Goal: Transaction & Acquisition: Book appointment/travel/reservation

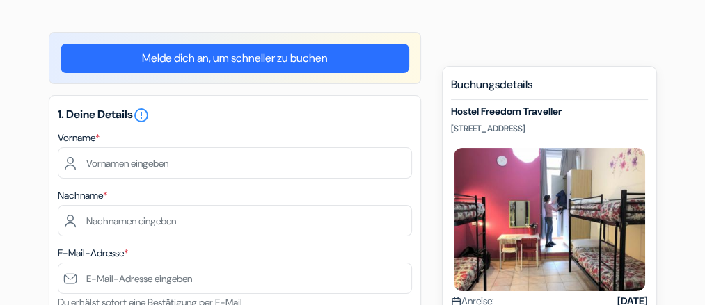
scroll to position [147, 0]
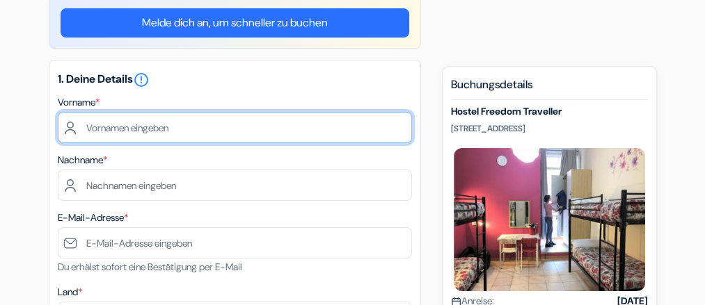
click at [85, 122] on input "text" at bounding box center [235, 127] width 354 height 31
type input "[PERSON_NAME]"
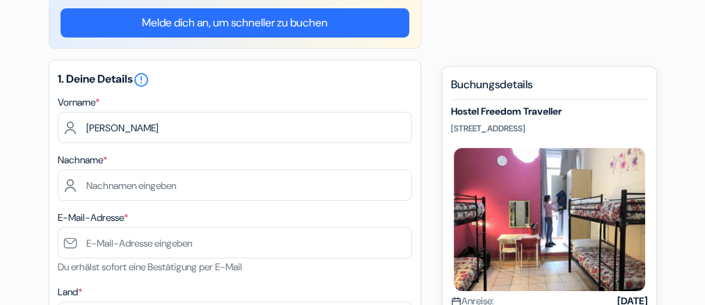
click at [81, 211] on label "E-Mail-Adresse *" at bounding box center [93, 218] width 70 height 15
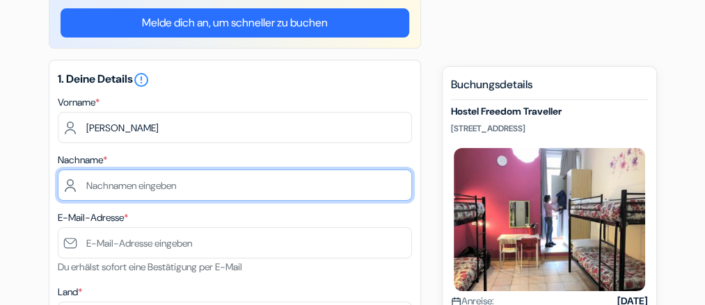
click at [65, 180] on input "text" at bounding box center [235, 185] width 354 height 31
type input "Seraphin"
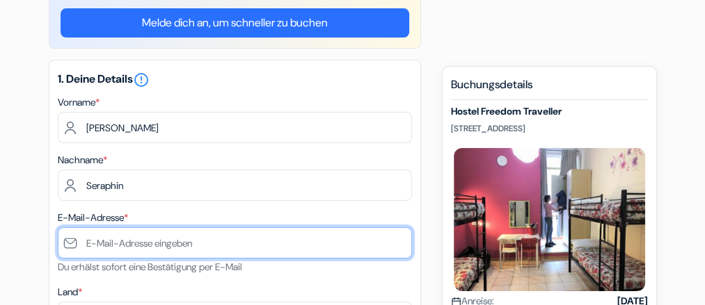
type input "[EMAIL_ADDRESS][DOMAIN_NAME]"
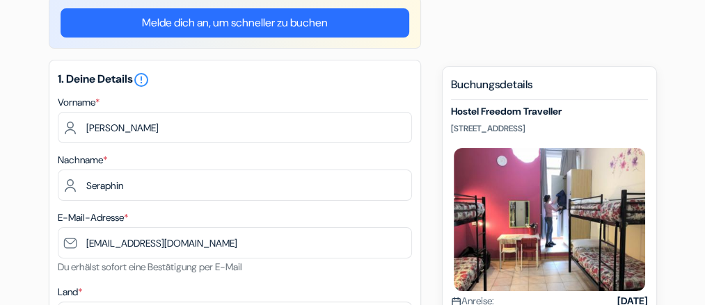
type input "0304532333"
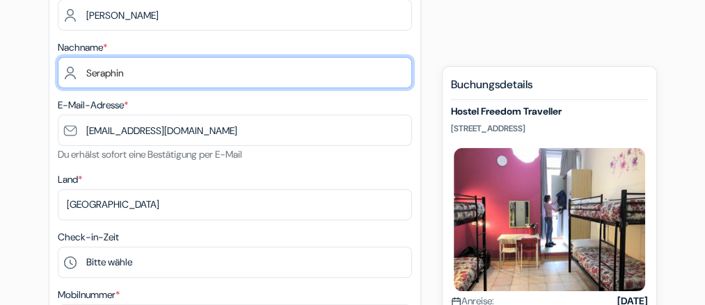
scroll to position [294, 0]
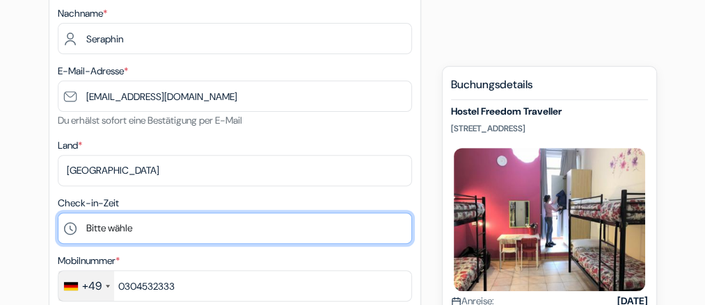
click at [58, 213] on select "Bitte wähle 1:00 2:00 3:00 4:00 5:00 6:00 7:00 8:00 9:00 10:00 11:00 12:00 13:0…" at bounding box center [235, 228] width 354 height 31
select select "11"
click option "11:00" at bounding box center [0, 0] width 0 height 0
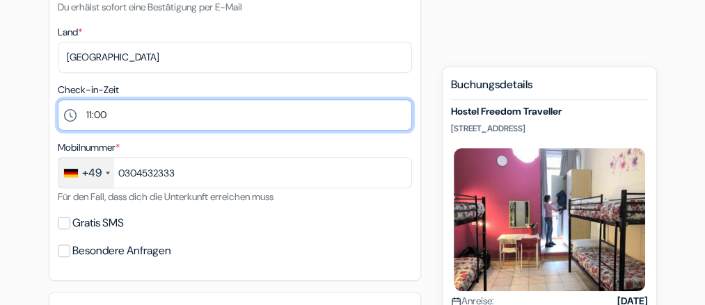
scroll to position [440, 0]
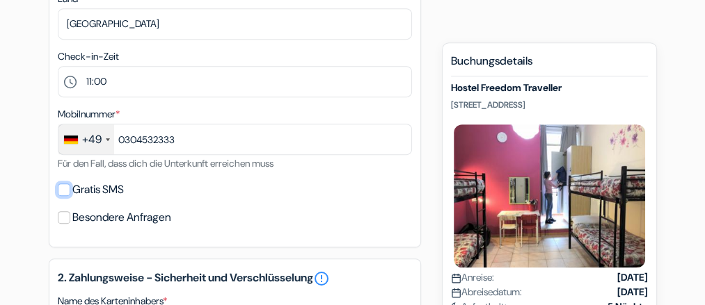
drag, startPoint x: 63, startPoint y: 188, endPoint x: 80, endPoint y: 192, distance: 17.1
click at [65, 188] on input "Gratis SMS" at bounding box center [64, 190] width 13 height 13
checkbox input "true"
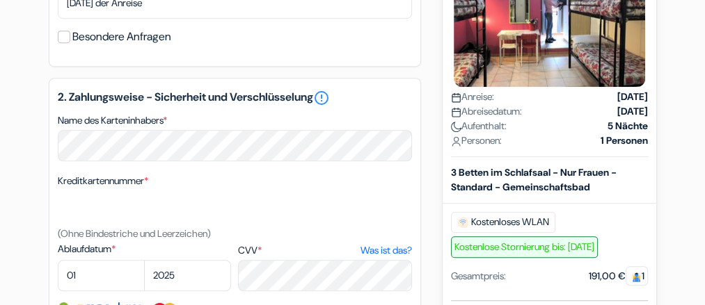
scroll to position [734, 0]
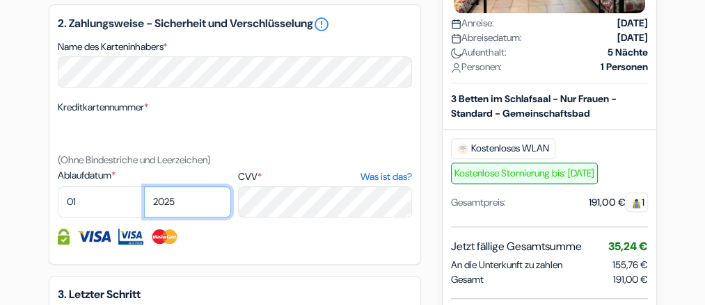
click at [144, 186] on select "2025 2026 2027 2028 2029 2030 2031 2032 2033 2034 2035 2036 2037 2038 2039 2040…" at bounding box center [187, 201] width 87 height 31
select select "2028"
click option "2028" at bounding box center [0, 0] width 0 height 0
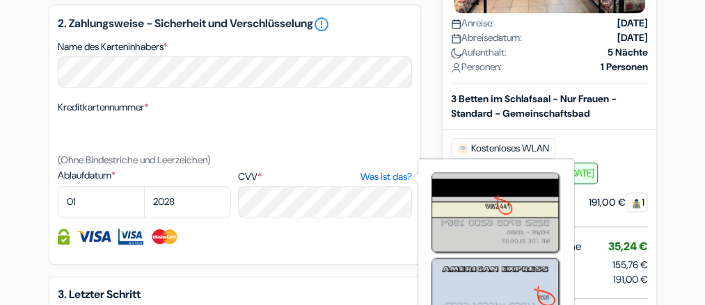
click at [385, 176] on link "Was ist das?" at bounding box center [385, 177] width 51 height 15
click at [277, 172] on label "CVV * Was ist das?" at bounding box center [324, 177] width 173 height 15
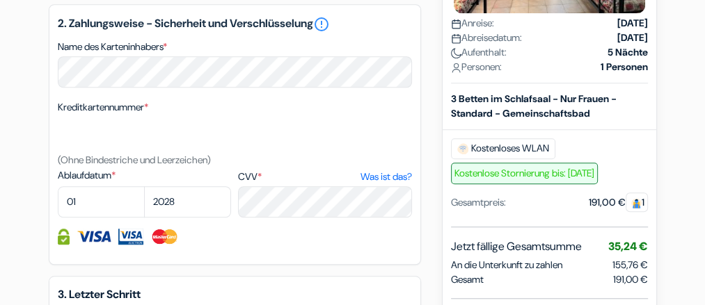
click at [268, 176] on label "CVV * Was ist das?" at bounding box center [324, 177] width 173 height 15
click at [0, 0] on textarea "Name des Karteninhabers *" at bounding box center [0, 0] width 0 height 0
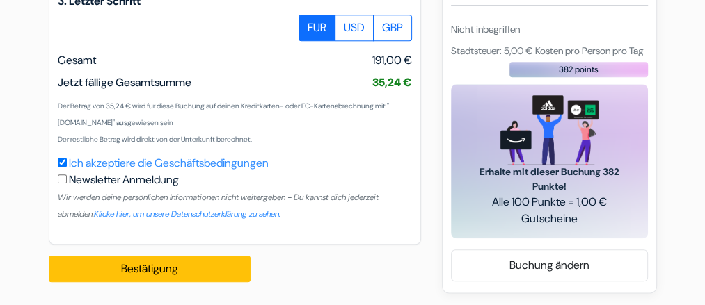
scroll to position [1028, 0]
click at [62, 178] on input "checkbox" at bounding box center [62, 179] width 9 height 9
checkbox input "true"
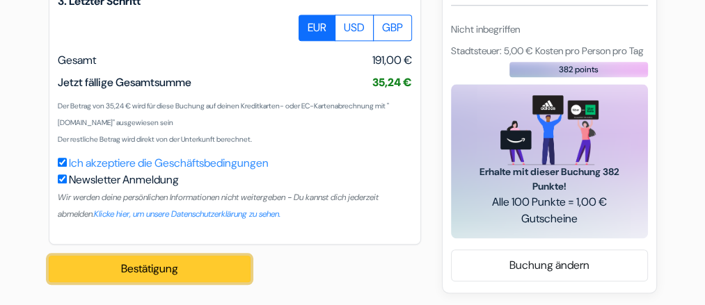
click at [184, 263] on button "Bestätigung Loading..." at bounding box center [150, 269] width 202 height 26
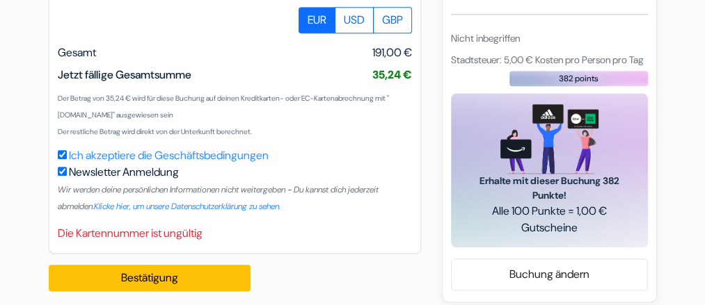
scroll to position [1045, 0]
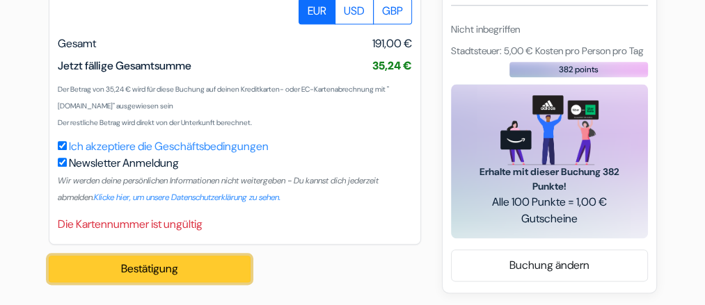
click at [143, 266] on button "Bestätigung Loading..." at bounding box center [150, 269] width 202 height 26
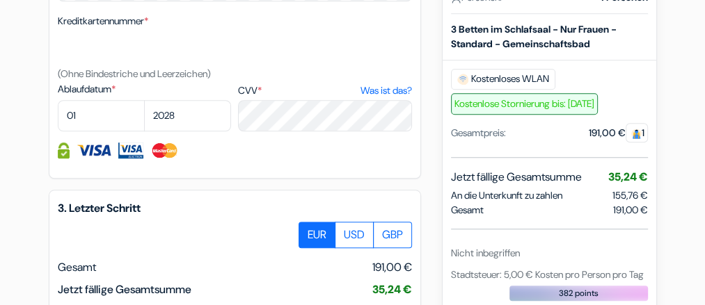
scroll to position [825, 0]
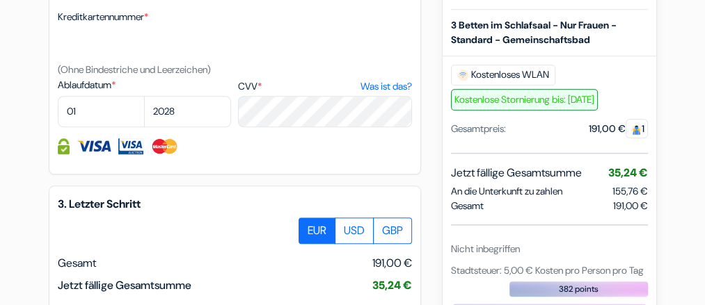
click at [163, 147] on img at bounding box center [164, 146] width 29 height 16
click at [62, 149] on img at bounding box center [64, 146] width 12 height 16
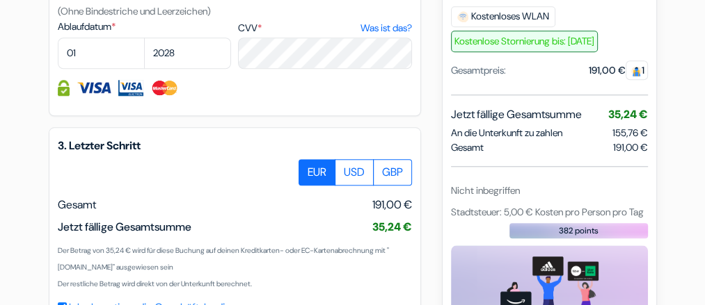
scroll to position [898, 0]
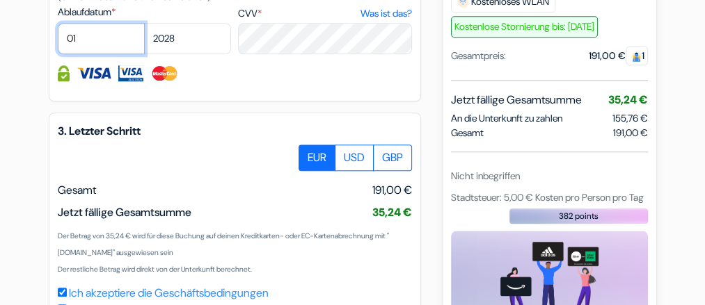
click at [58, 23] on select "01 02 03 04 05 06 07 08 09 10 11 12" at bounding box center [101, 38] width 87 height 31
select select "12"
click option "12" at bounding box center [0, 0] width 0 height 0
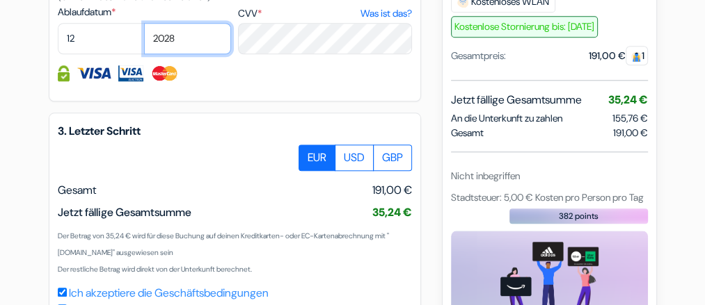
click at [144, 23] on select "2025 2026 2027 2028 2029 2030 2031 2032 2033 2034 2035 2036 2037 2038 2039 2040…" at bounding box center [187, 38] width 87 height 31
select select "2027"
click option "2027" at bounding box center [0, 0] width 0 height 0
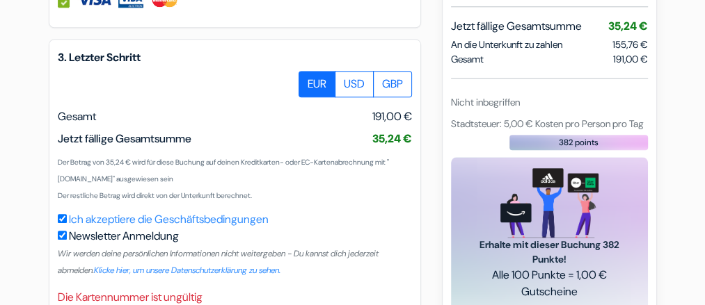
scroll to position [1045, 0]
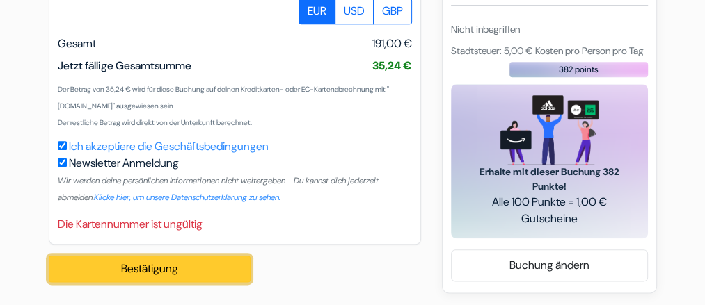
click at [152, 266] on button "Bestätigung Loading..." at bounding box center [150, 269] width 202 height 26
click at [156, 264] on button "Bestätigung Loading..." at bounding box center [150, 269] width 202 height 26
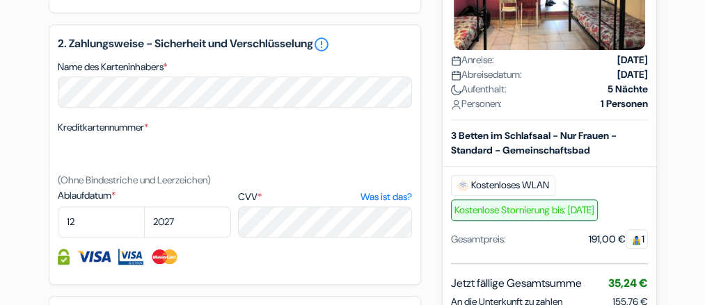
scroll to position [751, 0]
